Goal: Find specific page/section: Find specific page/section

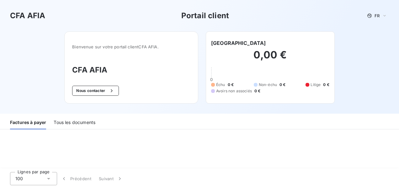
click at [397, 181] on div "Lignes par page 100 Précédent Suivant" at bounding box center [199, 178] width 399 height 21
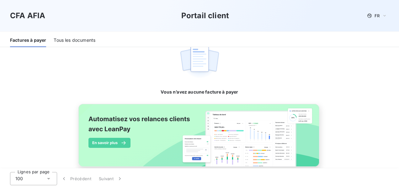
scroll to position [139, 0]
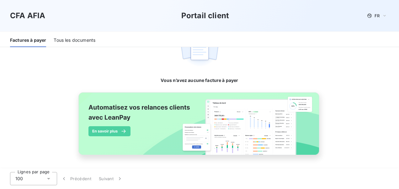
click at [71, 42] on div "Tous les documents" at bounding box center [75, 40] width 42 height 13
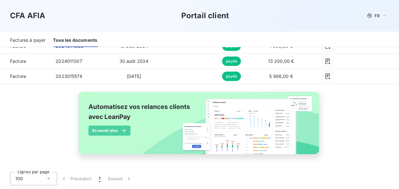
scroll to position [117, 0]
click at [398, 26] on html "CFA AFIA Portail client FR Bienvenue sur votre portail client CFA AFIA . CFA AF…" at bounding box center [199, 94] width 399 height 189
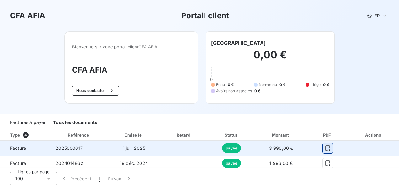
click at [325, 147] on icon "button" at bounding box center [327, 148] width 5 height 6
